Goal: Information Seeking & Learning: Learn about a topic

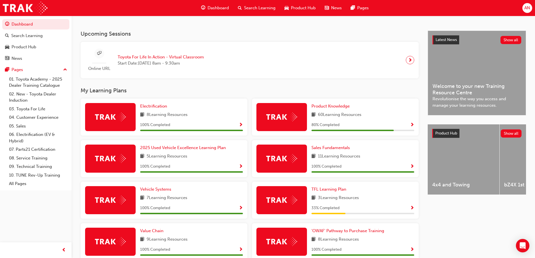
scroll to position [168, 0]
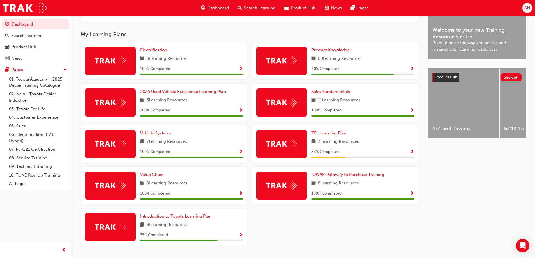
click at [258, 9] on span "Search Learning" at bounding box center [259, 8] width 31 height 6
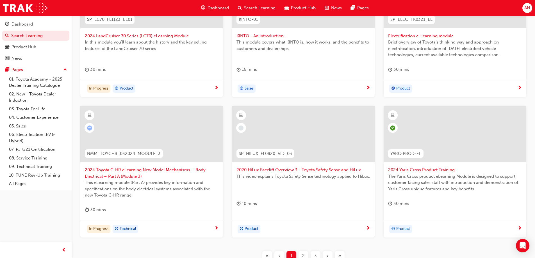
scroll to position [206, 0]
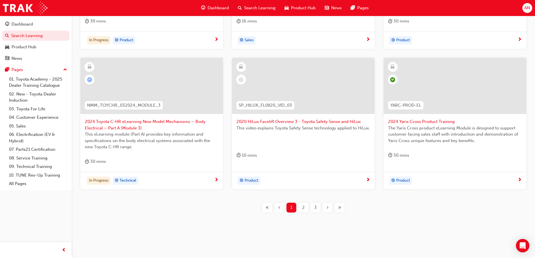
click at [303, 211] on span "2" at bounding box center [303, 207] width 3 height 6
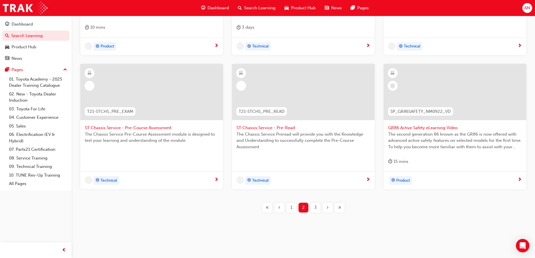
scroll to position [200, 0]
click at [317, 209] on div "3" at bounding box center [315, 208] width 10 height 10
